Goal: Task Accomplishment & Management: Complete application form

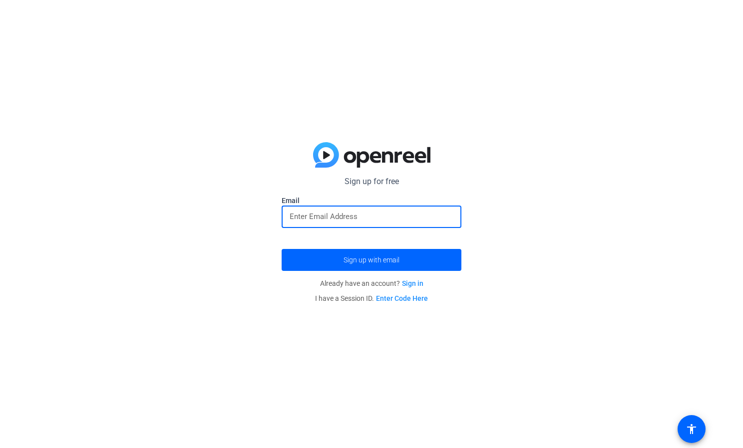
click at [329, 219] on input "email" at bounding box center [371, 217] width 164 height 12
type input "[PERSON_NAME][EMAIL_ADDRESS][PERSON_NAME][DOMAIN_NAME]"
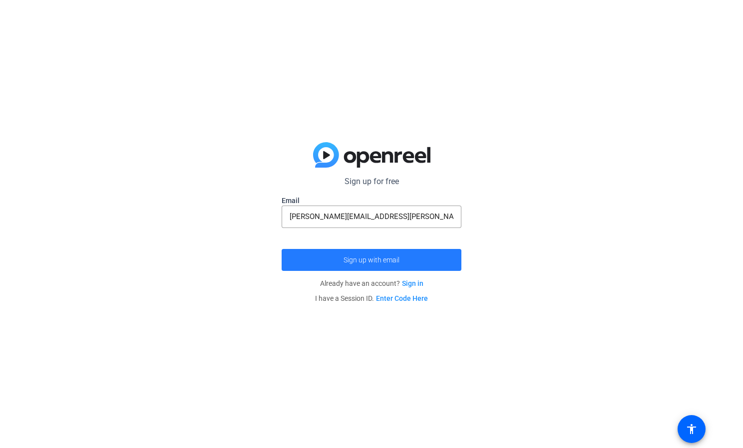
click at [372, 260] on span "Sign up with email" at bounding box center [371, 260] width 56 height 0
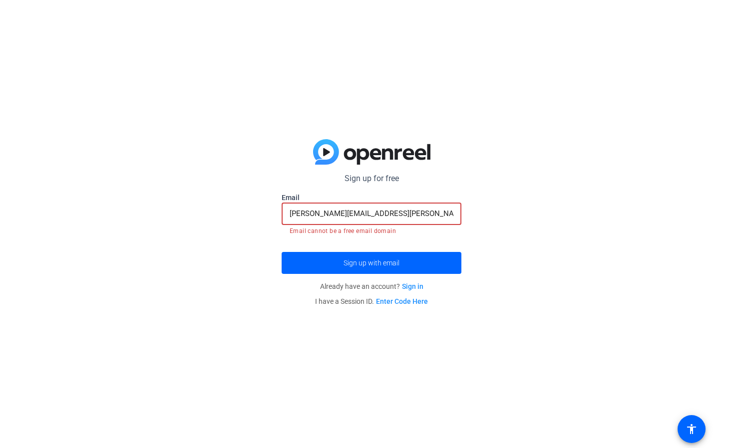
click at [374, 211] on input "[PERSON_NAME][EMAIL_ADDRESS][PERSON_NAME][DOMAIN_NAME]" at bounding box center [371, 214] width 164 height 12
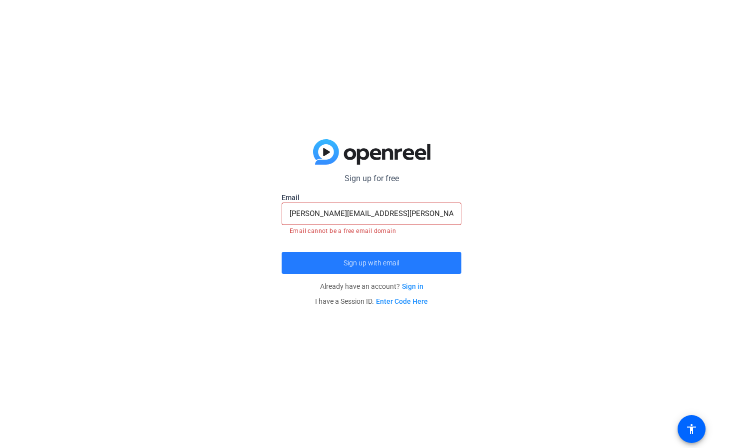
click at [374, 263] on span "Sign up with email" at bounding box center [371, 263] width 56 height 0
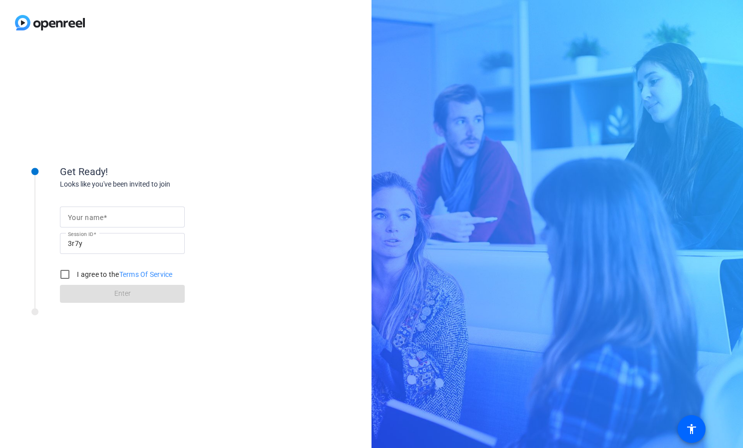
click at [113, 217] on input "Your name" at bounding box center [122, 217] width 109 height 12
click at [95, 218] on input "Rebecca Seaton" at bounding box center [122, 217] width 109 height 12
type input "Becky Seaton"
click at [68, 275] on input "I agree to the Terms Of Service" at bounding box center [65, 275] width 20 height 20
checkbox input "true"
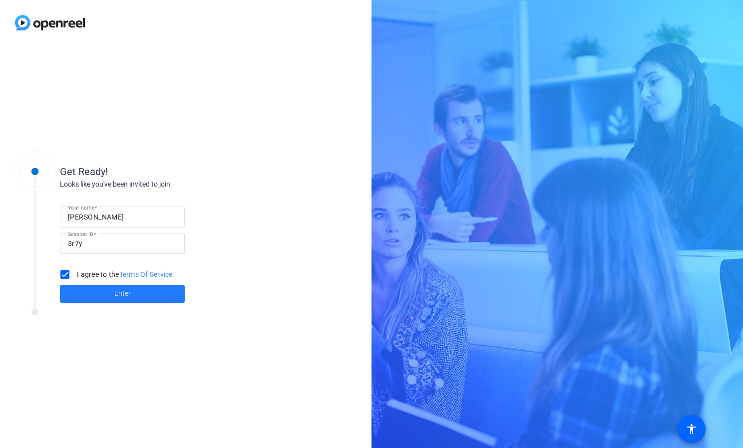
click at [121, 293] on span "Enter" at bounding box center [122, 293] width 16 height 10
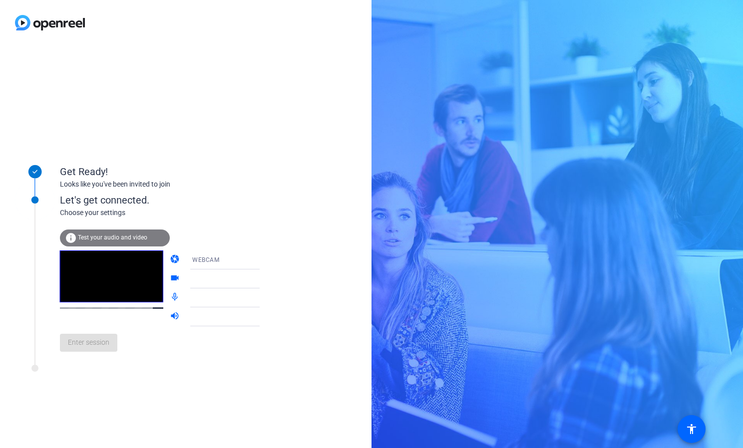
click at [267, 260] on icon at bounding box center [269, 260] width 5 height 2
click at [208, 279] on mat-option "WEBCAM" at bounding box center [216, 280] width 85 height 20
click at [199, 276] on div at bounding box center [229, 279] width 74 height 12
click at [264, 278] on icon at bounding box center [270, 279] width 12 height 12
click at [267, 278] on icon at bounding box center [269, 279] width 5 height 2
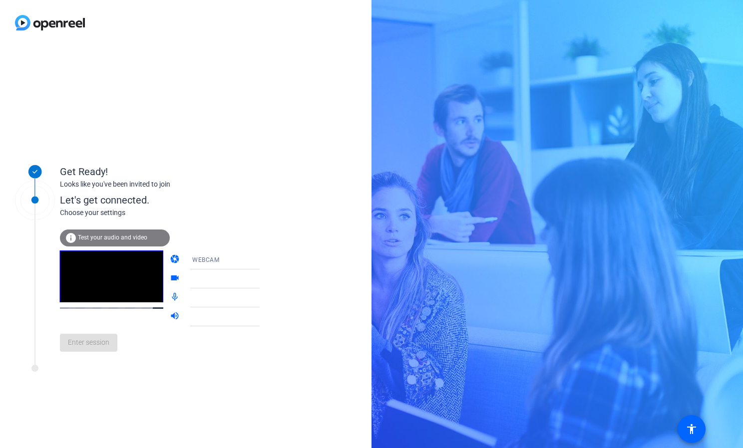
click at [267, 299] on icon at bounding box center [269, 298] width 5 height 2
click at [264, 314] on icon at bounding box center [270, 317] width 12 height 12
click at [170, 315] on mat-icon "volume_up" at bounding box center [176, 317] width 12 height 12
click at [120, 234] on div "info Test your audio and video" at bounding box center [115, 238] width 110 height 17
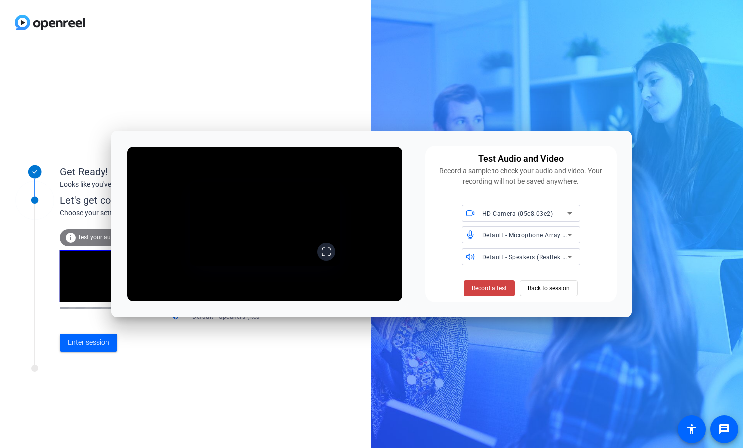
click at [331, 257] on icon at bounding box center [326, 252] width 10 height 10
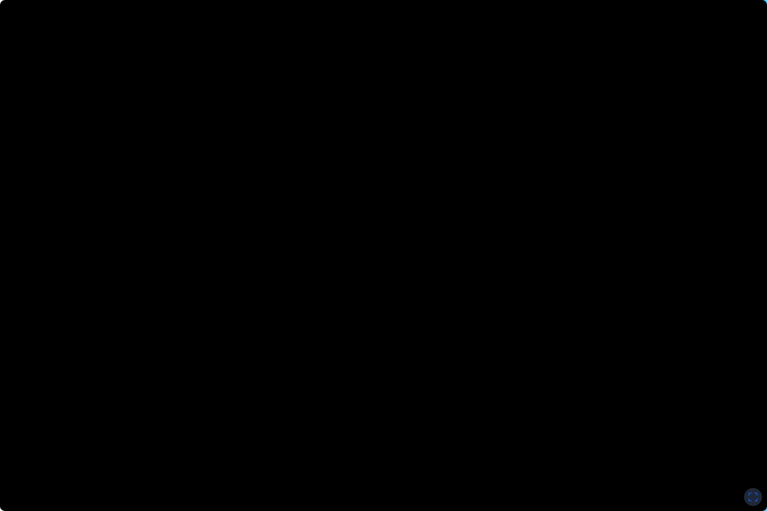
click at [742, 448] on icon at bounding box center [753, 497] width 10 height 10
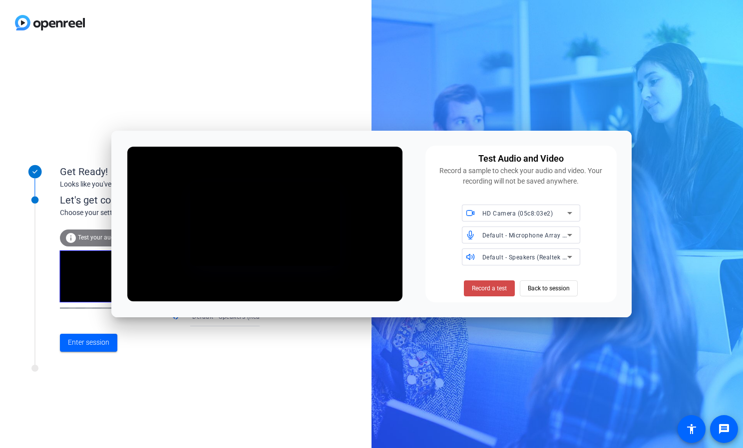
click at [494, 287] on span "Record a test" at bounding box center [489, 288] width 35 height 9
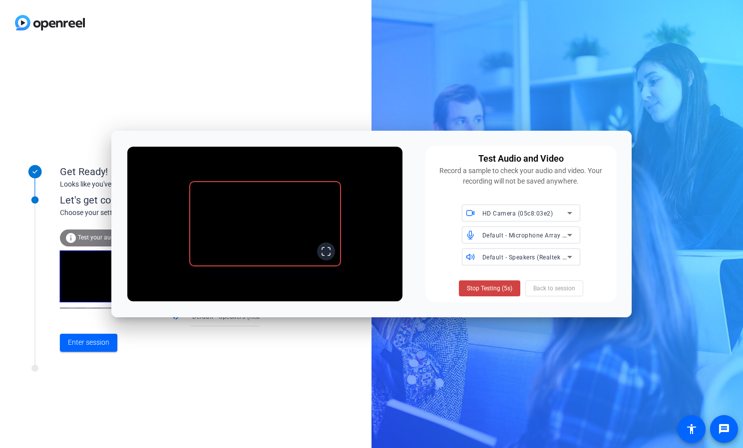
click at [331, 257] on icon at bounding box center [326, 252] width 10 height 10
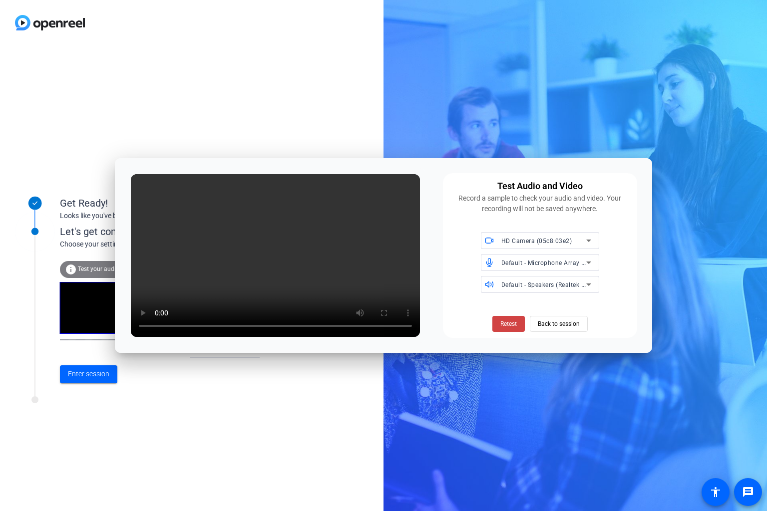
click at [509, 323] on html "Accessibility Screen-Reader Guide, Feedback, and Issue Reporting | New window G…" at bounding box center [383, 255] width 767 height 511
click at [506, 321] on html "Accessibility Screen-Reader Guide, Feedback, and Issue Reporting | New window G…" at bounding box center [383, 255] width 767 height 511
click at [586, 241] on html "Accessibility Screen-Reader Guide, Feedback, and Issue Reporting | New window G…" at bounding box center [383, 255] width 767 height 511
click at [142, 311] on html "Accessibility Screen-Reader Guide, Feedback, and Issue Reporting | New window G…" at bounding box center [383, 255] width 767 height 511
click at [256, 430] on html "Accessibility Screen-Reader Guide, Feedback, and Issue Reporting | New window G…" at bounding box center [383, 255] width 767 height 511
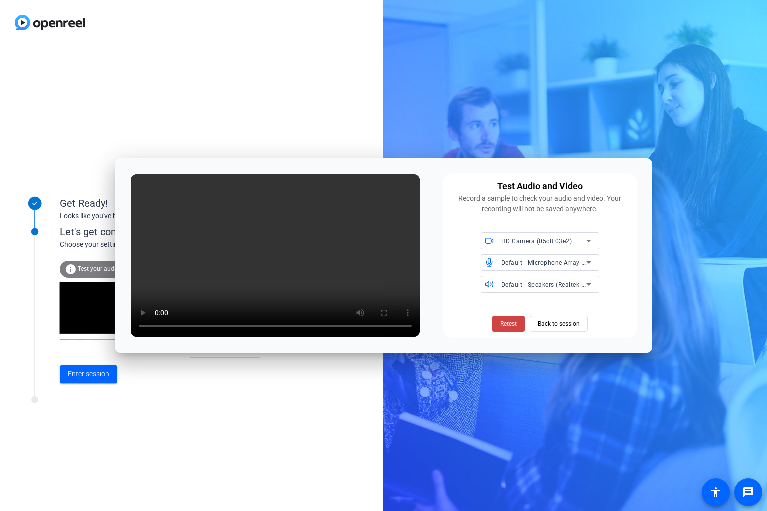
click at [551, 322] on html "Accessibility Screen-Reader Guide, Feedback, and Issue Reporting | New window G…" at bounding box center [383, 255] width 767 height 511
click at [347, 383] on html "Accessibility Screen-Reader Guide, Feedback, and Issue Reporting | New window G…" at bounding box center [383, 255] width 767 height 511
click at [692, 17] on html "Accessibility Screen-Reader Guide, Feedback, and Issue Reporting | New window G…" at bounding box center [383, 255] width 767 height 511
click at [742, 8] on html "Accessibility Screen-Reader Guide, Feedback, and Issue Reporting | New window G…" at bounding box center [383, 255] width 767 height 511
click at [398, 448] on html "Accessibility Screen-Reader Guide, Feedback, and Issue Reporting | New window G…" at bounding box center [383, 255] width 767 height 511
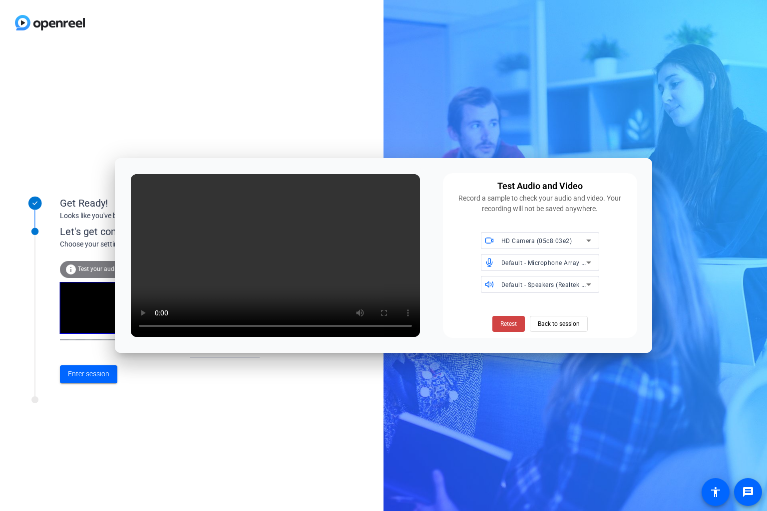
click at [366, 448] on html "Accessibility Screen-Reader Guide, Feedback, and Issue Reporting | New window G…" at bounding box center [383, 255] width 767 height 511
click at [398, 448] on html "Accessibility Screen-Reader Guide, Feedback, and Issue Reporting | New window G…" at bounding box center [383, 255] width 767 height 511
drag, startPoint x: 489, startPoint y: 462, endPoint x: 481, endPoint y: 468, distance: 9.7
click at [481, 448] on html "Accessibility Screen-Reader Guide, Feedback, and Issue Reporting | New window G…" at bounding box center [383, 255] width 767 height 511
